Goal: Task Accomplishment & Management: Use online tool/utility

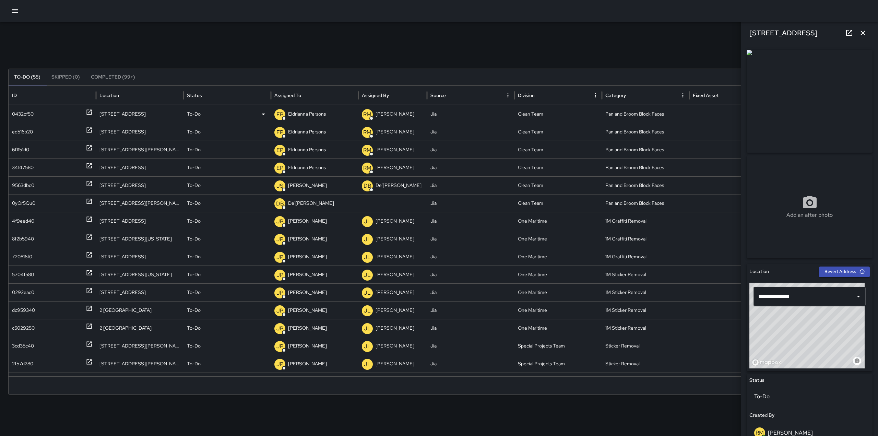
click at [85, 110] on div "0432cf50" at bounding box center [52, 113] width 81 height 17
drag, startPoint x: 98, startPoint y: 167, endPoint x: 52, endPoint y: 166, distance: 46.0
click at [52, 166] on div "34147580 [STREET_ADDRESS] To-Do EP Eldrianna Persons RM [PERSON_NAME] Jia Clean…" at bounding box center [439, 168] width 861 height 18
click at [67, 167] on div "34147580" at bounding box center [52, 167] width 81 height 17
type input "**********"
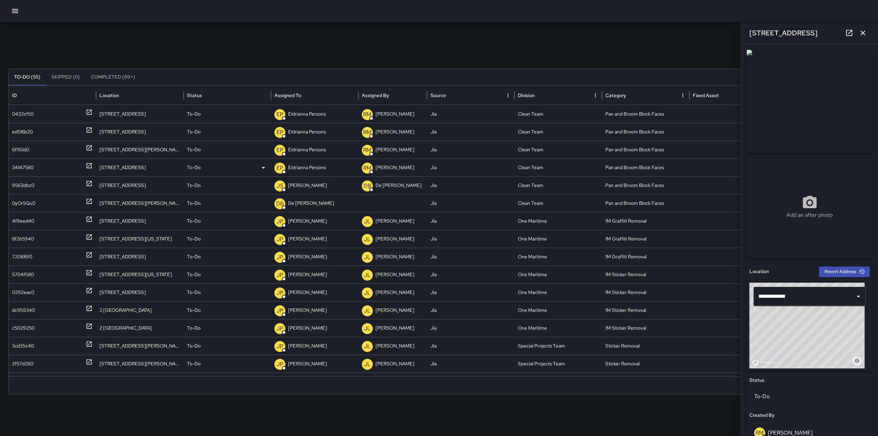
click at [84, 165] on div "34147580" at bounding box center [52, 167] width 81 height 17
click at [92, 166] on icon at bounding box center [89, 165] width 5 height 5
click at [302, 152] on p "Eldrianna Persons" at bounding box center [307, 149] width 38 height 17
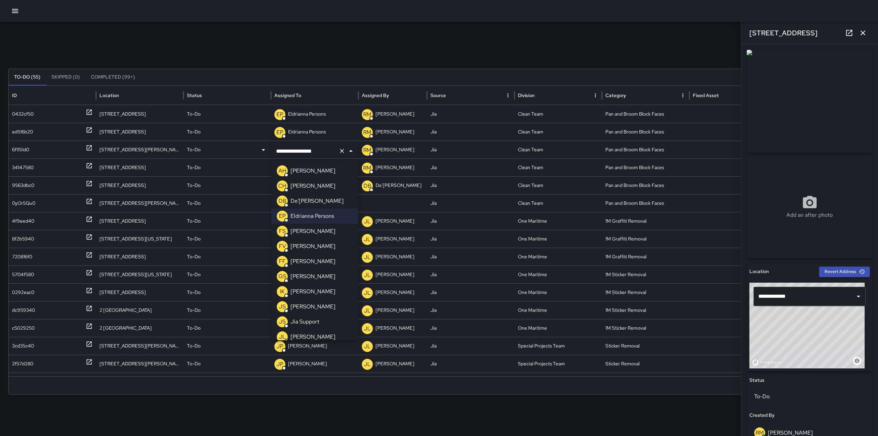
click at [323, 238] on li "[PERSON_NAME]" at bounding box center [314, 231] width 87 height 15
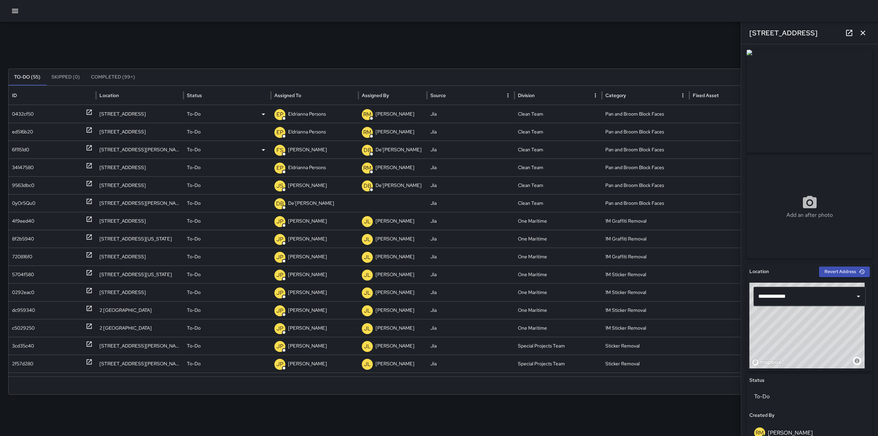
click at [90, 108] on div at bounding box center [89, 113] width 7 height 17
click at [305, 113] on p "Eldrianna Persons" at bounding box center [307, 113] width 38 height 17
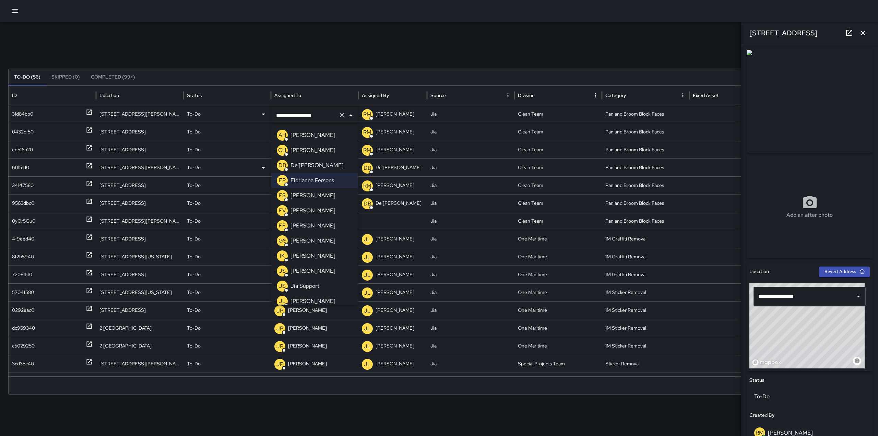
click at [312, 190] on div "[PERSON_NAME]" at bounding box center [306, 195] width 59 height 11
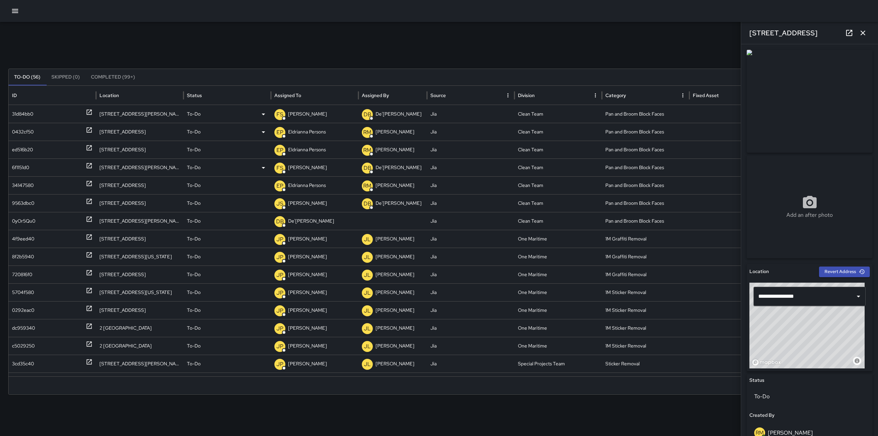
click at [304, 136] on p "Eldrianna Persons" at bounding box center [307, 131] width 38 height 17
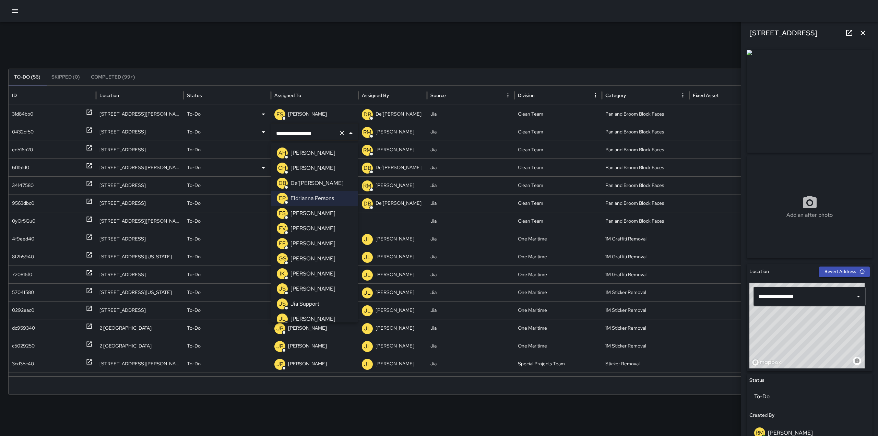
click at [309, 210] on p "[PERSON_NAME]" at bounding box center [313, 213] width 45 height 8
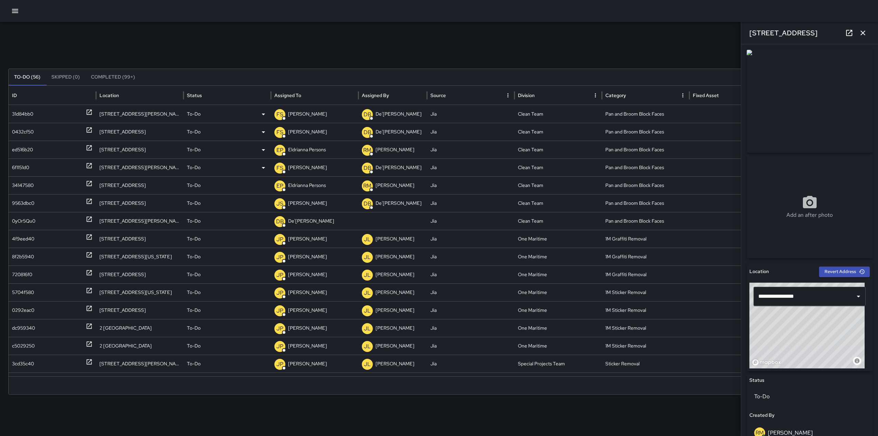
click at [310, 148] on p "Eldrianna Persons" at bounding box center [307, 149] width 38 height 17
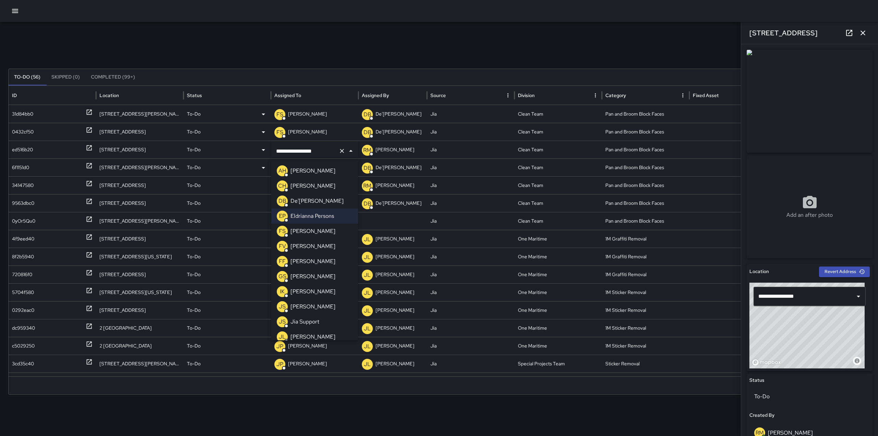
click at [307, 230] on p "[PERSON_NAME]" at bounding box center [313, 231] width 45 height 8
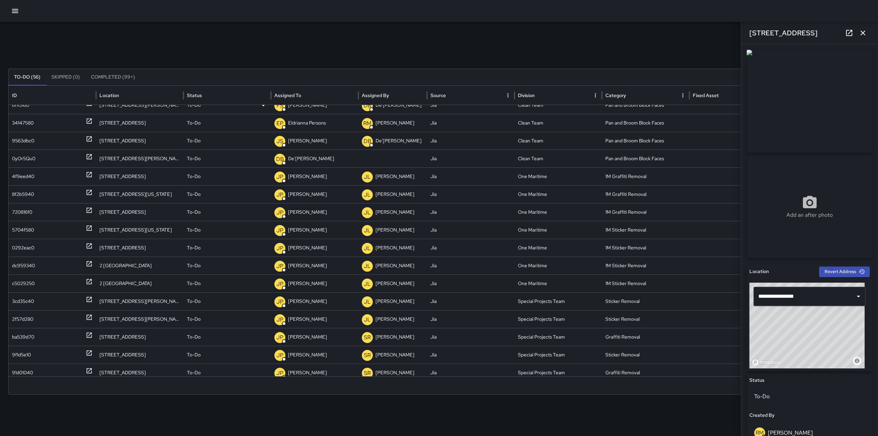
scroll to position [59, 0]
